Goal: Task Accomplishment & Management: Manage account settings

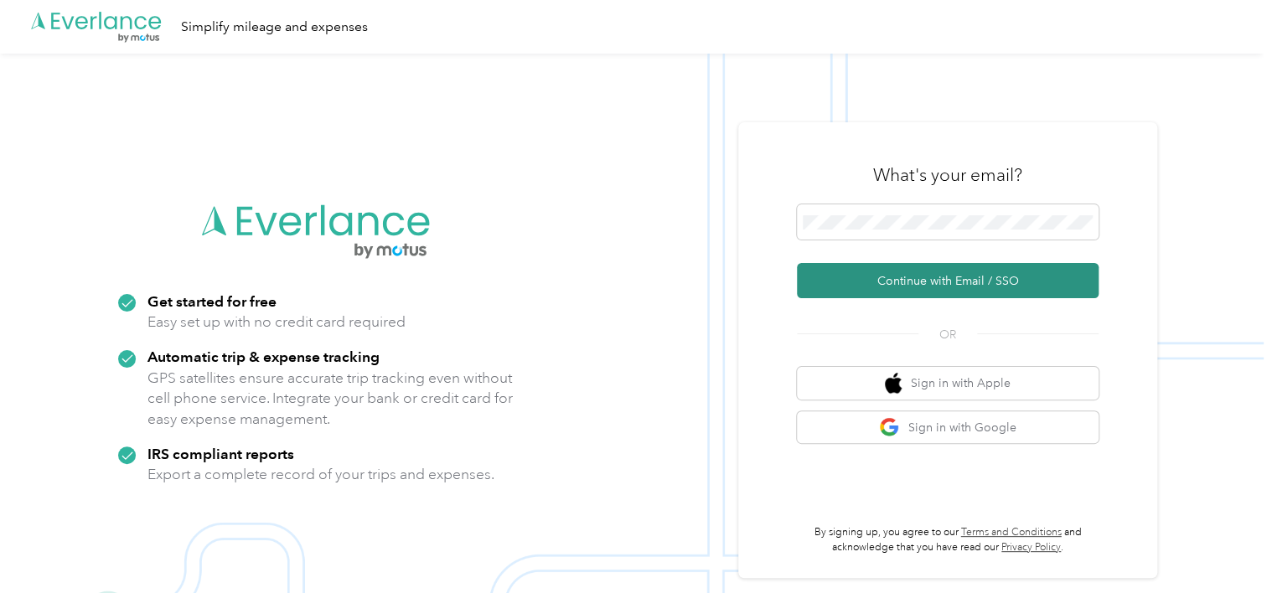
click at [886, 286] on button "Continue with Email / SSO" at bounding box center [948, 280] width 302 height 35
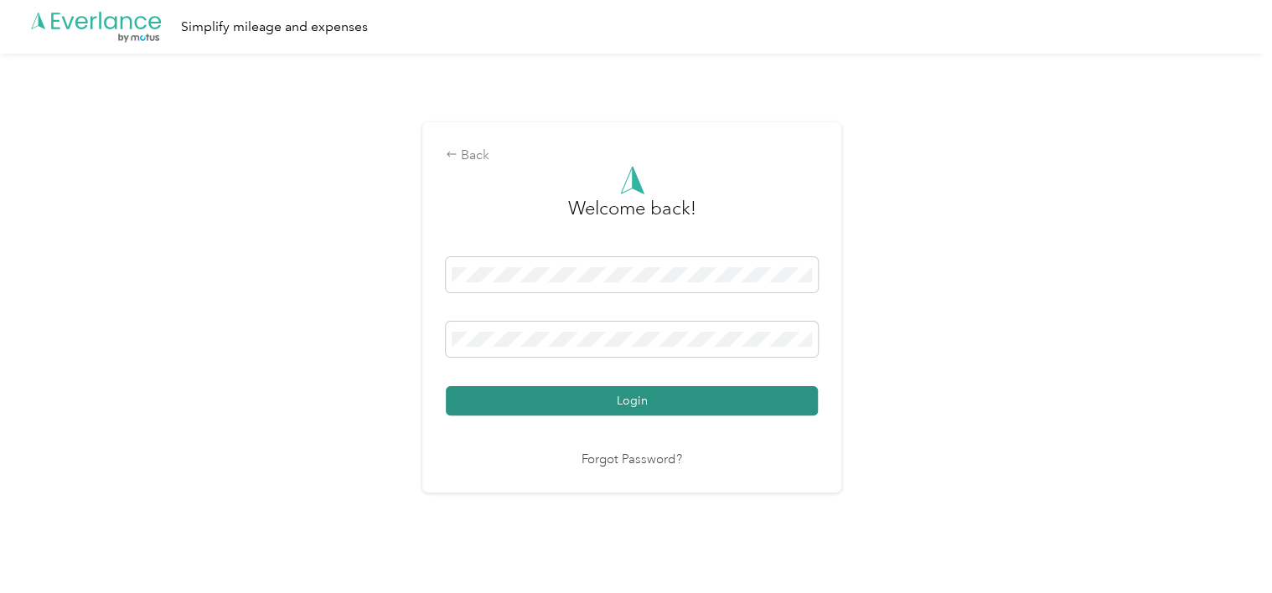
click at [696, 409] on button "Login" at bounding box center [632, 400] width 372 height 29
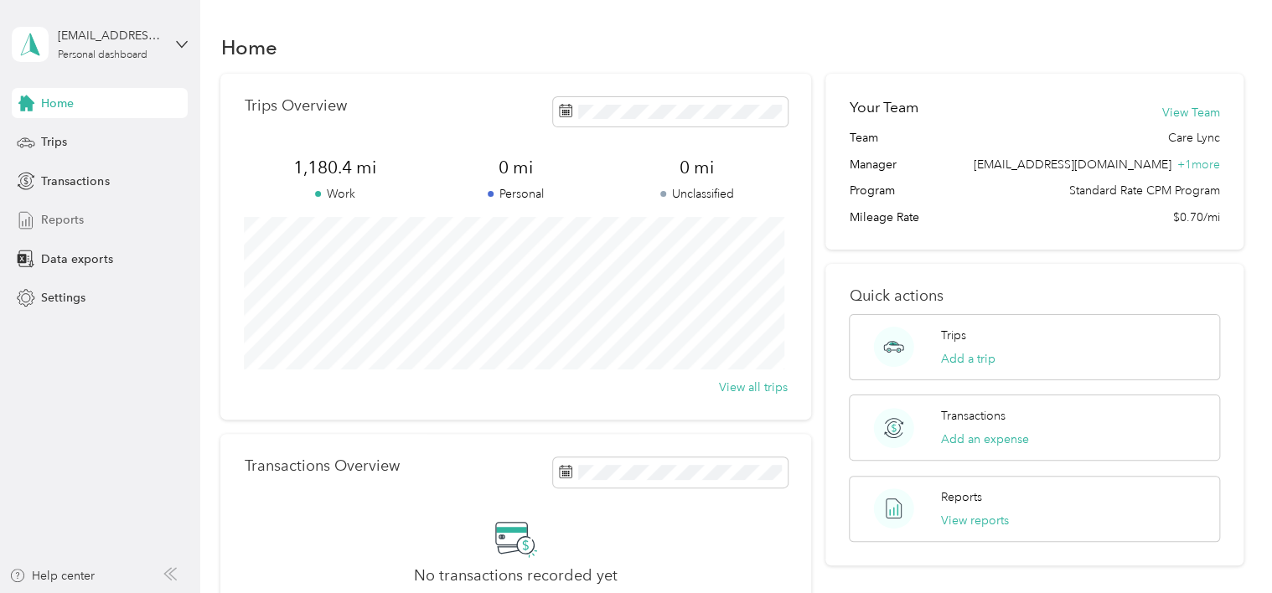
click at [109, 226] on div "Reports" at bounding box center [100, 220] width 176 height 30
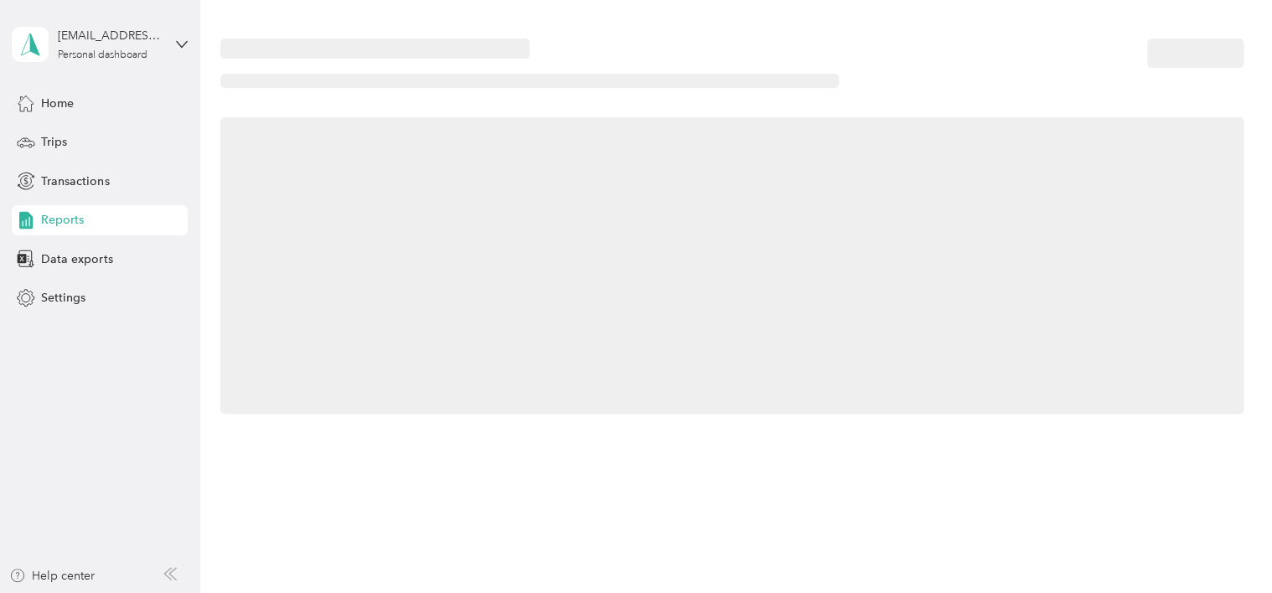
click at [109, 226] on div "Reports" at bounding box center [100, 220] width 176 height 30
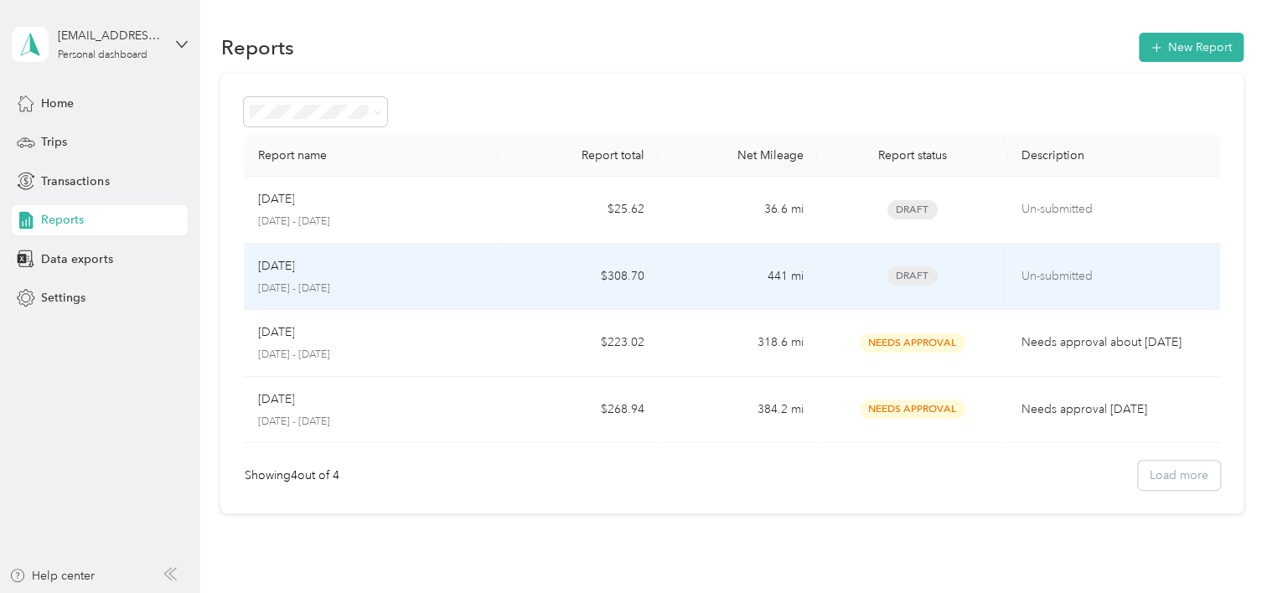
click at [360, 276] on div "Sep [DATE] - [DATE]" at bounding box center [371, 276] width 228 height 39
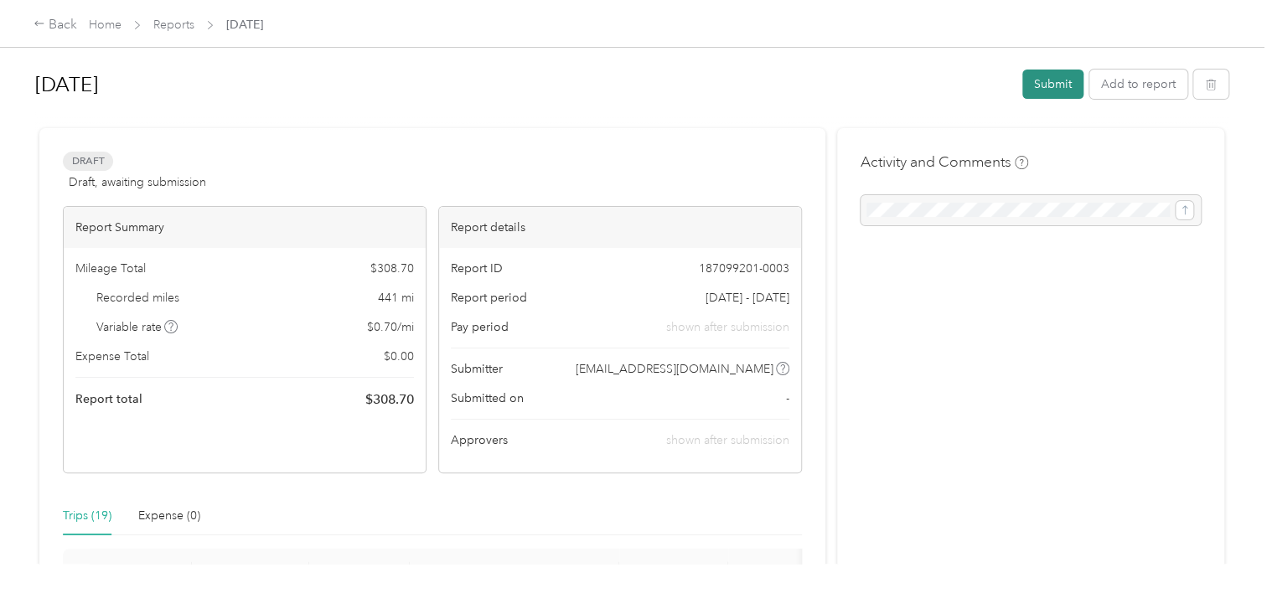
click at [1032, 91] on button "Submit" at bounding box center [1052, 84] width 61 height 29
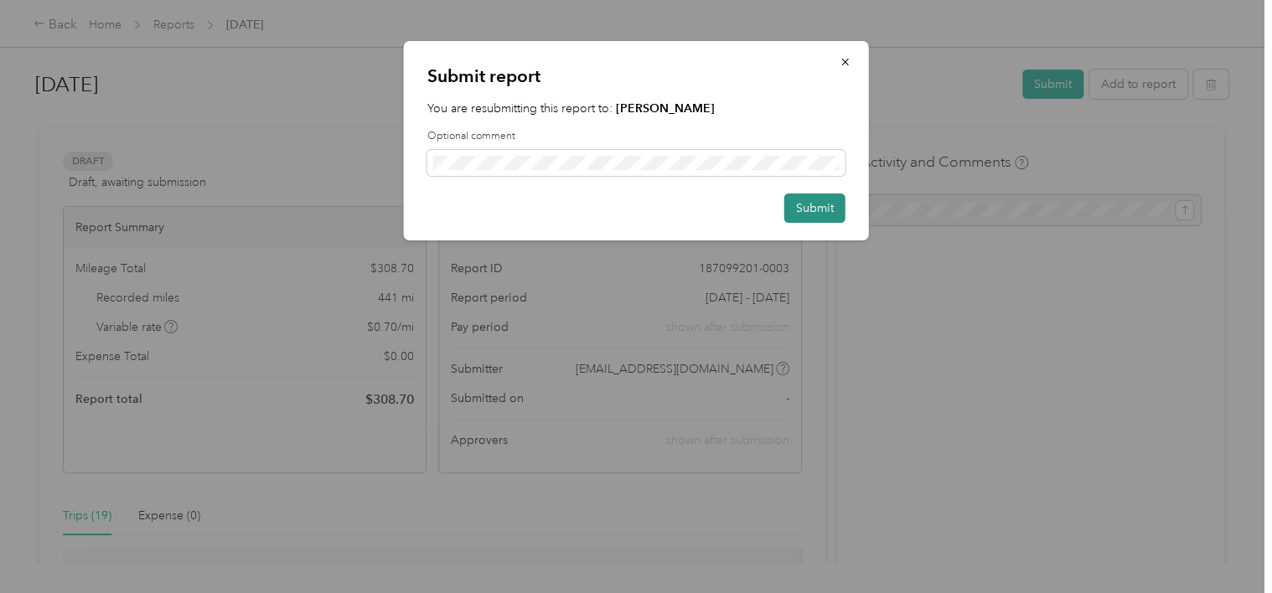
click at [805, 219] on button "Submit" at bounding box center [814, 208] width 61 height 29
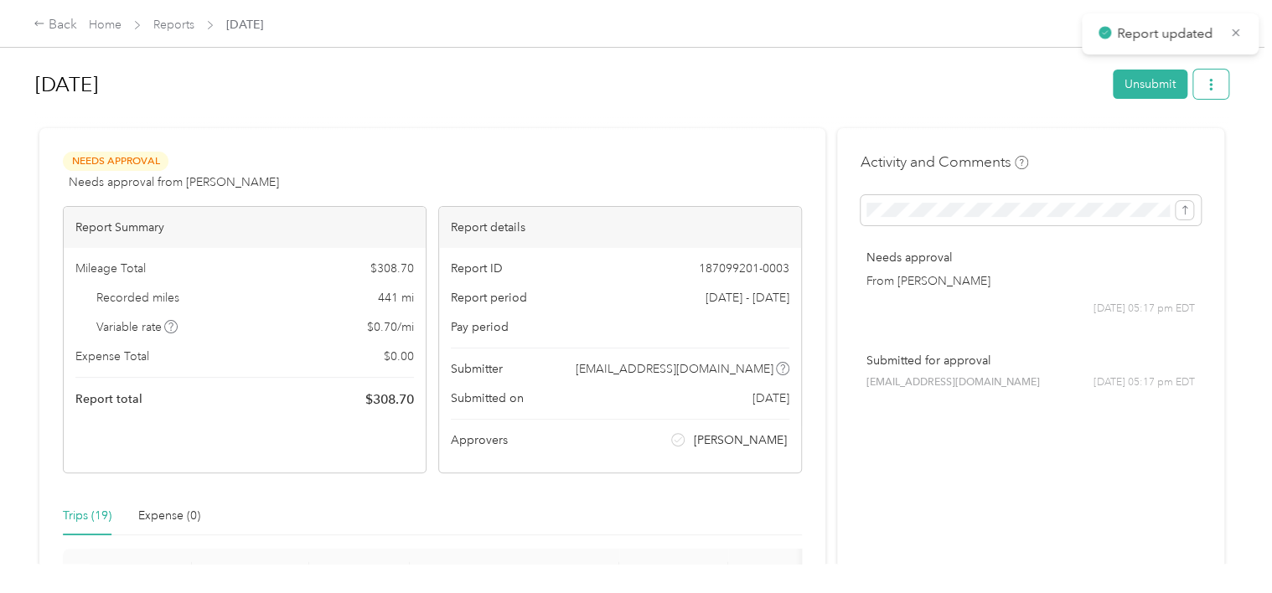
click at [1216, 97] on button "button" at bounding box center [1210, 84] width 35 height 29
click at [1189, 140] on div "Download" at bounding box center [1164, 146] width 100 height 18
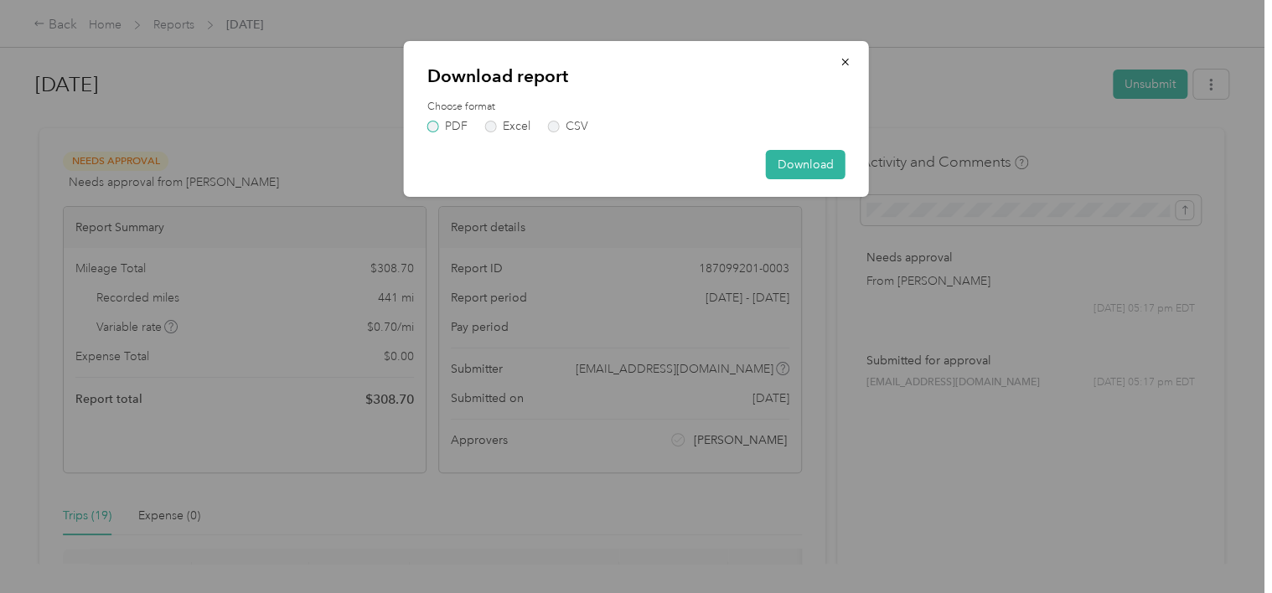
click at [463, 130] on label "PDF" at bounding box center [447, 127] width 40 height 12
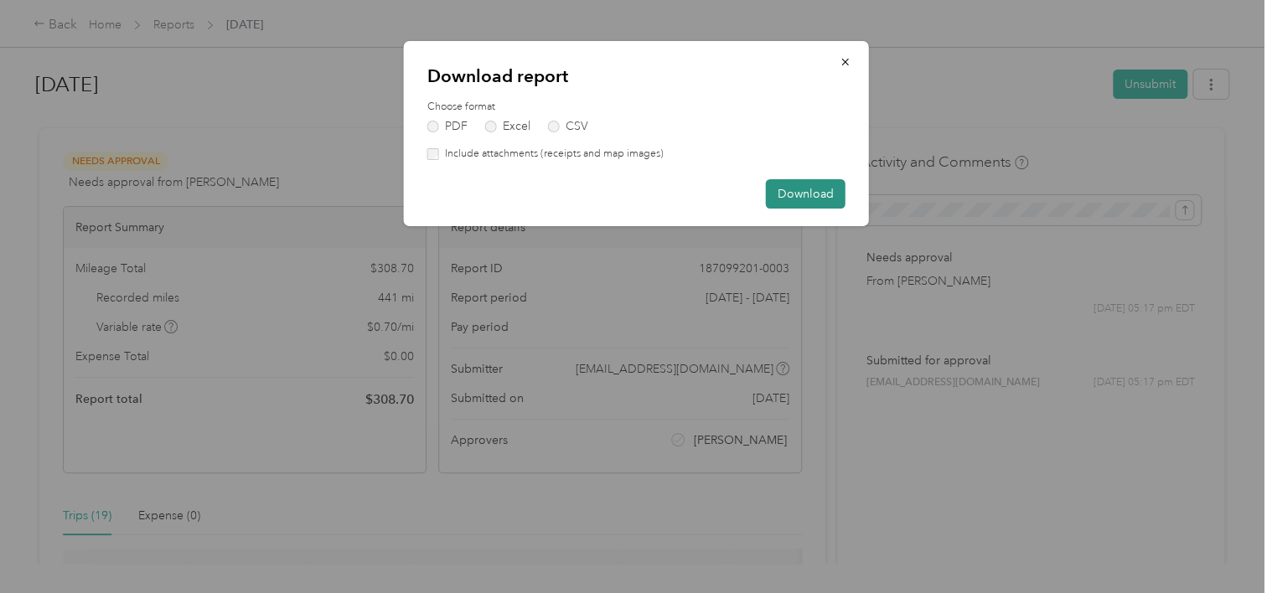
click at [769, 189] on button "Download" at bounding box center [806, 193] width 80 height 29
